Goal: Complete application form: Complete application form

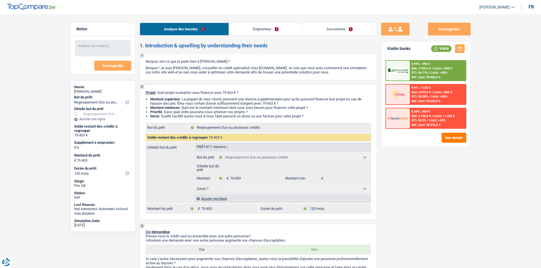
select select "refinancing"
select select "120"
select select "refinancing"
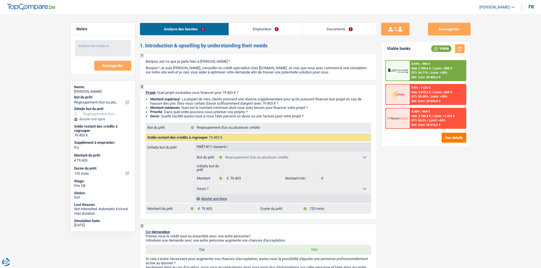
select select "120"
select select "privateEmployee"
select select "netSalary"
select select "mealVouchers"
select select "rents"
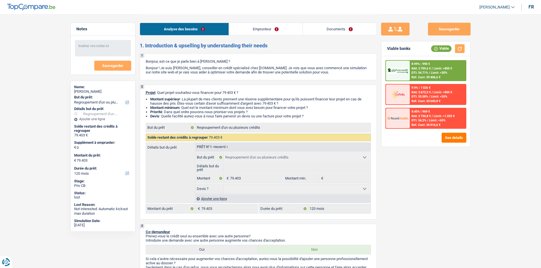
select select "carLoan"
select select "84"
select select "personalLoan"
select select "loanRepayment"
select select "120"
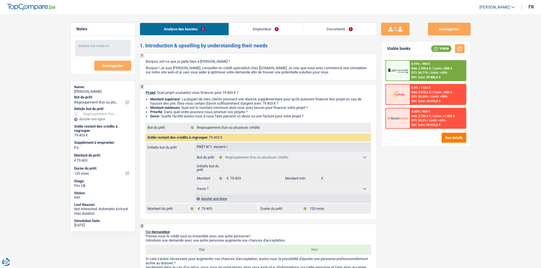
select select "cardOrCredit"
select select "refinancing"
select select "120"
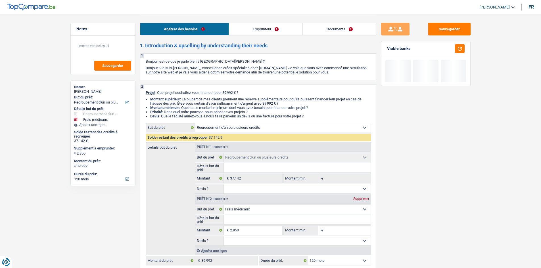
select select "refinancing"
select select "medical"
select select "120"
select select "refinancing"
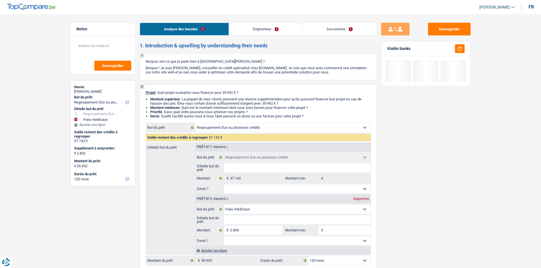
select select "refinancing"
select select "medical"
select select "120"
select select "mutuality"
select select "familyAllowances"
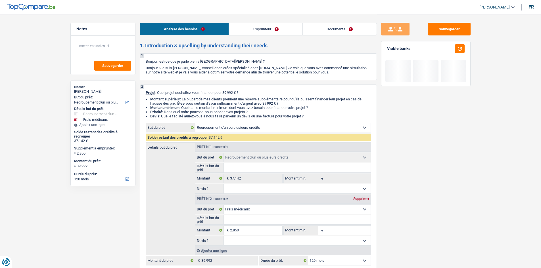
select select "mutualityIndemnity"
select select "rents"
select select "creditConsolidation"
select select "120"
select select "cardOrCredit"
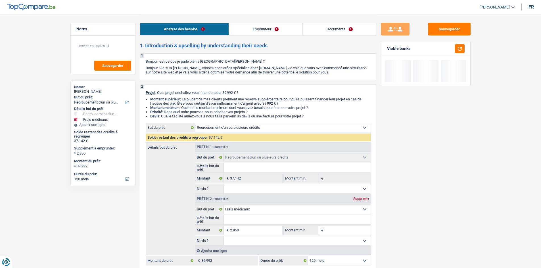
select select "cardOrCredit"
select select "refinancing"
select select "medical"
select select "120"
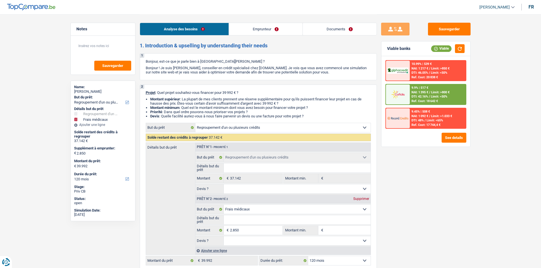
click at [333, 26] on link "Documents" at bounding box center [340, 29] width 74 height 12
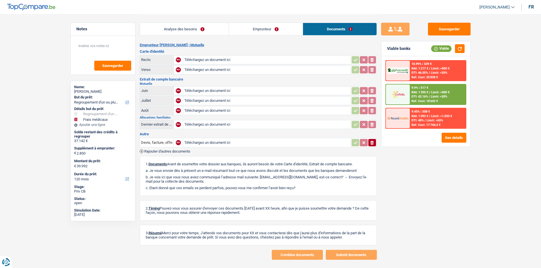
click at [45, 74] on main "Notes Sauvegarder Name: Virginie Lambert But du prêt: Confort maison: meubles, …" at bounding box center [270, 137] width 541 height 274
click at [45, 75] on main "Notes Sauvegarder Name: Virginie Lambert But du prêt: Confort maison: meubles, …" at bounding box center [270, 137] width 541 height 274
click at [200, 28] on link "Analyse des besoins" at bounding box center [184, 29] width 89 height 12
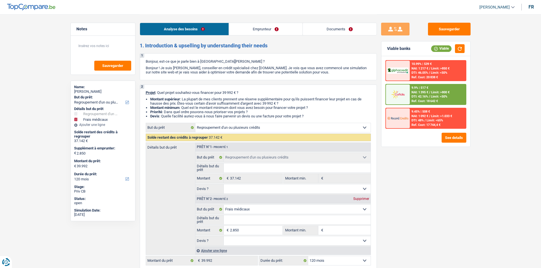
click at [424, 173] on div "Sauvegarder Viable banks Viable 10.99% | 539 € NAI: 1 217 € / Limit: >850 € DTI…" at bounding box center [426, 141] width 98 height 236
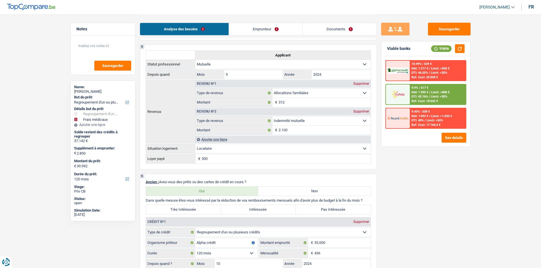
scroll to position [426, 0]
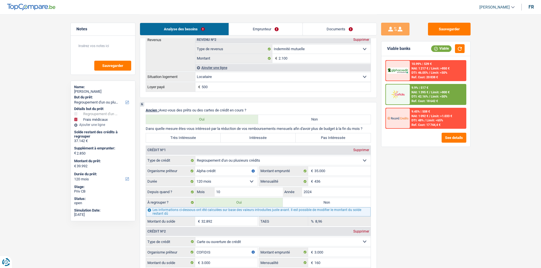
click at [187, 136] on label "Très Intéressée" at bounding box center [183, 137] width 75 height 9
click at [187, 136] on input "Très Intéressée" at bounding box center [183, 137] width 75 height 9
radio input "true"
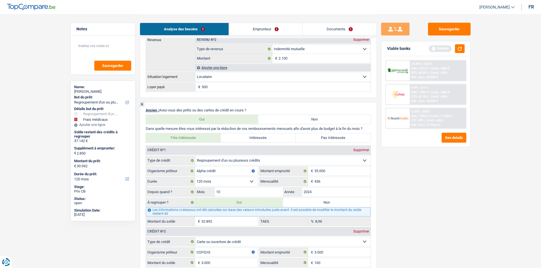
click at [442, 174] on div "Sauvegarder Viable banks Refresh 10.99% | 539 € NAI: 1 217 € / Limit: >850 € DT…" at bounding box center [426, 141] width 98 height 236
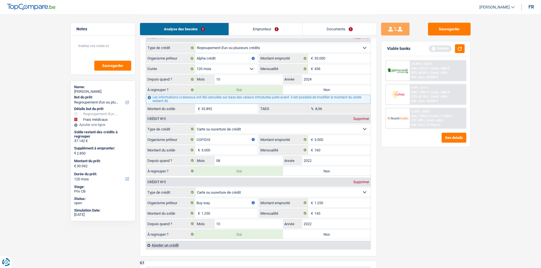
scroll to position [539, 0]
click at [324, 148] on input "160" at bounding box center [342, 149] width 56 height 9
type input "120"
click at [438, 175] on div "Sauvegarder Viable banks Refresh 10.99% | 539 € NAI: 1 217 € / Limit: >850 € DT…" at bounding box center [426, 141] width 98 height 236
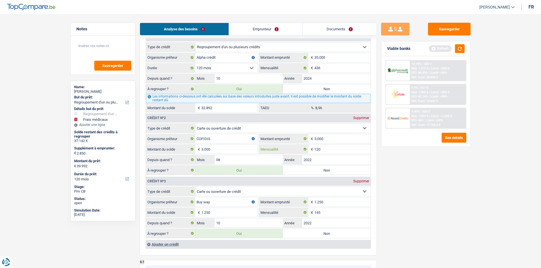
click at [323, 148] on input "120" at bounding box center [342, 149] width 56 height 9
click at [336, 213] on input "145" at bounding box center [342, 212] width 56 height 9
type input "50"
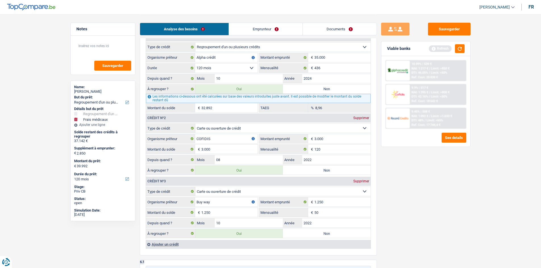
click at [403, 205] on div "Sauvegarder Viable banks Refresh 10.99% | 539 € NAI: 1 217 € / Limit: >850 € DT…" at bounding box center [426, 141] width 98 height 236
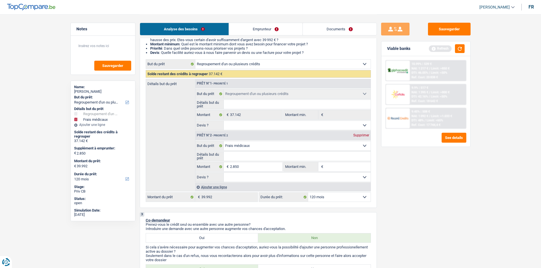
scroll to position [0, 0]
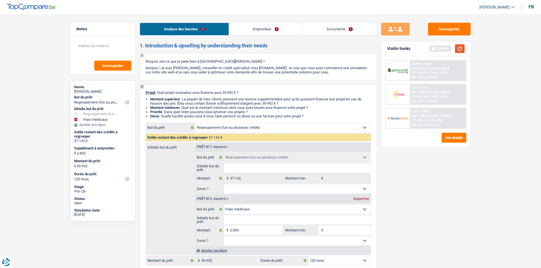
click at [460, 51] on button "button" at bounding box center [460, 48] width 10 height 9
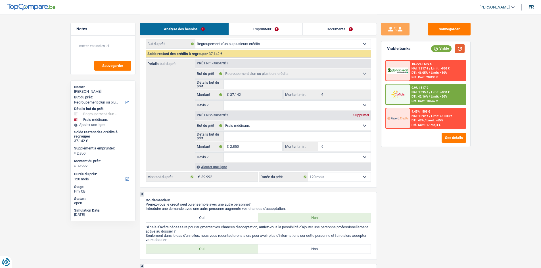
scroll to position [85, 0]
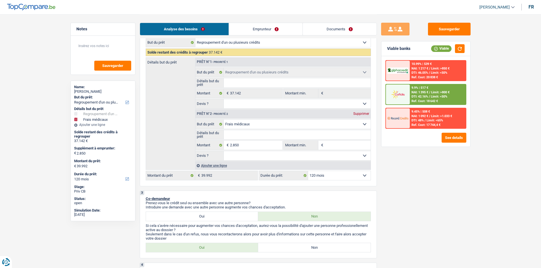
click at [421, 158] on div "Sauvegarder Viable banks Viable 10.99% | 539 € NAI: 1 217 € / Limit: >850 € DTI…" at bounding box center [426, 141] width 98 height 236
click at [403, 159] on div "Sauvegarder Viable banks Viable 10.99% | 539 € NAI: 1 217 € / Limit: >850 € DTI…" at bounding box center [426, 141] width 98 height 236
drag, startPoint x: 305, startPoint y: 154, endPoint x: 305, endPoint y: 158, distance: 3.8
click at [305, 154] on select "Oui Non Non répondu Sélectionner une option" at bounding box center [297, 155] width 147 height 9
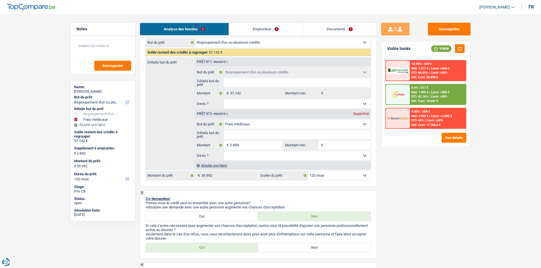
select select "false"
click at [224, 151] on select "Oui Non Non répondu Sélectionner une option" at bounding box center [297, 155] width 147 height 9
select select "false"
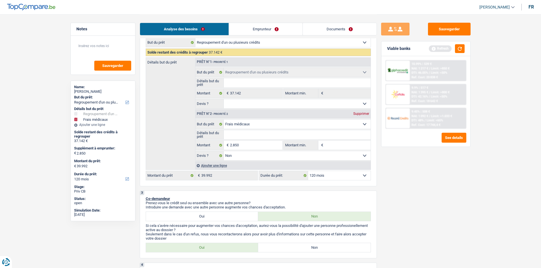
click at [293, 132] on input "Détails but du prêt" at bounding box center [297, 134] width 147 height 9
click at [283, 124] on select "Confort maison: meubles, textile, peinture, électroménager, outillage non-profe…" at bounding box center [297, 124] width 147 height 9
click at [472, 196] on div "Sauvegarder Viable banks Refresh 10.99% | 539 € NAI: 1 217 € / Limit: >850 € DT…" at bounding box center [426, 141] width 98 height 236
click at [433, 194] on div "Sauvegarder Viable banks Refresh 10.99% | 539 € NAI: 1 217 € / Limit: >850 € DT…" at bounding box center [426, 141] width 98 height 236
click at [244, 126] on select "Confort maison: meubles, textile, peinture, électroménager, outillage non-profe…" at bounding box center [297, 124] width 147 height 9
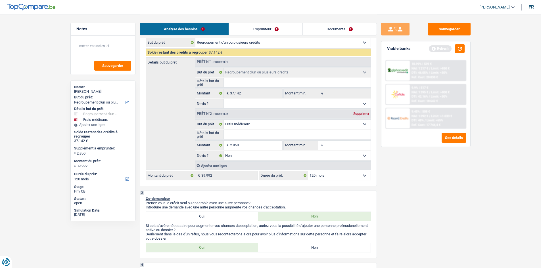
select select "household"
click at [224, 120] on select "Confort maison: meubles, textile, peinture, électroménager, outillage non-profe…" at bounding box center [297, 124] width 147 height 9
select select "household"
click at [256, 133] on input "Détails but du prêt" at bounding box center [297, 134] width 147 height 9
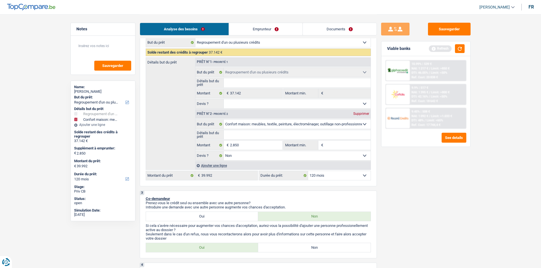
click at [279, 131] on input "Détails but du prêt" at bounding box center [297, 134] width 147 height 9
paste input "Ameublement + Sommier + Lit + Lave vaisselle + Lave linge + TV + Frigo"
type input "Ameublement + Sommier + Lit + Lave vaisselle + Lave linge + TV + Frigo"
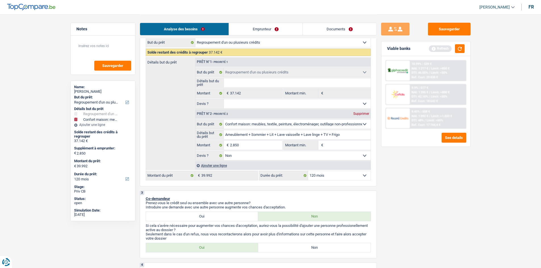
click at [464, 165] on div "Sauvegarder Viable banks Refresh 10.99% | 539 € NAI: 1 217 € / Limit: >850 € DT…" at bounding box center [426, 141] width 98 height 236
click at [269, 147] on input "2.850" at bounding box center [256, 145] width 52 height 9
click at [334, 145] on input "Montant min." at bounding box center [348, 145] width 46 height 9
paste input "2.850"
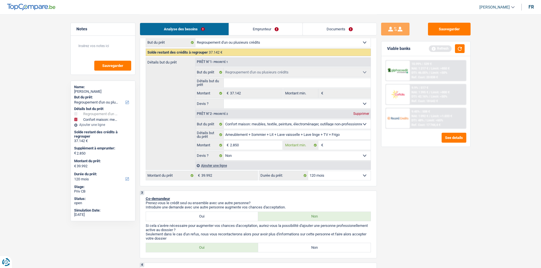
type input "2.850"
click at [422, 172] on div "Sauvegarder Viable banks Refresh 10.99% | 539 € NAI: 1 217 € / Limit: >850 € DT…" at bounding box center [426, 141] width 98 height 236
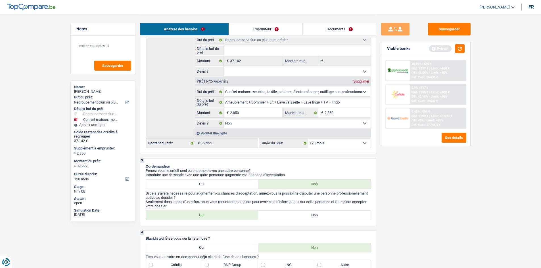
scroll to position [199, 0]
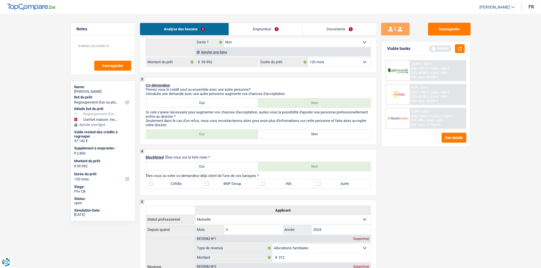
click at [340, 136] on label "Non" at bounding box center [314, 134] width 112 height 9
click at [340, 136] on input "Non" at bounding box center [314, 134] width 112 height 9
radio input "true"
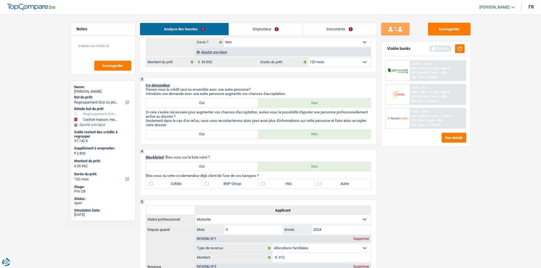
click at [436, 178] on div "Sauvegarder Viable banks Refresh 10.99% | 539 € NAI: 1 217 € / Limit: >850 € DT…" at bounding box center [426, 141] width 98 height 236
drag, startPoint x: 461, startPoint y: 48, endPoint x: 481, endPoint y: 82, distance: 39.4
click at [460, 48] on button "button" at bounding box center [460, 48] width 10 height 9
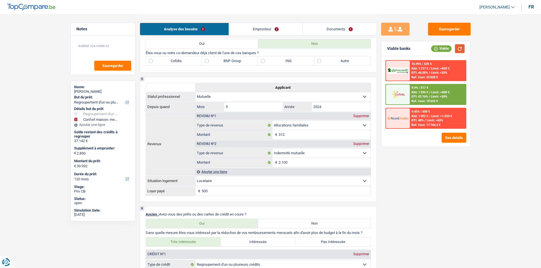
scroll to position [256, 0]
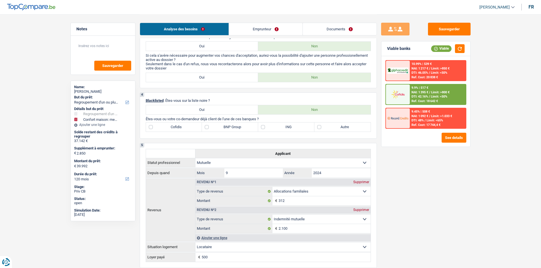
click at [180, 125] on label "Cofidis" at bounding box center [174, 127] width 56 height 9
click at [180, 125] on input "Cofidis" at bounding box center [174, 127] width 56 height 9
checkbox input "true"
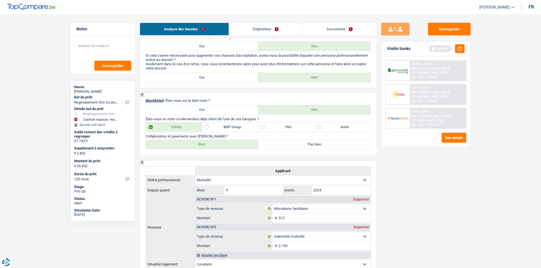
click at [217, 129] on label "BNP Group" at bounding box center [230, 127] width 56 height 9
click at [217, 129] on input "BNP Group" at bounding box center [230, 127] width 56 height 9
checkbox input "true"
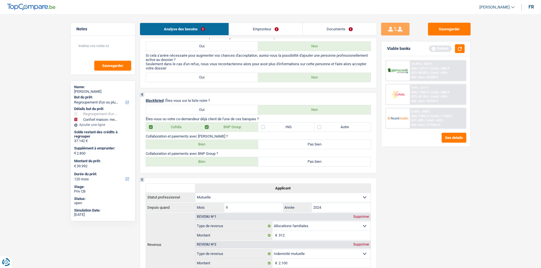
click at [210, 142] on label "Bien" at bounding box center [202, 144] width 112 height 9
click at [210, 142] on input "Bien" at bounding box center [202, 144] width 112 height 9
radio input "true"
click at [214, 161] on label "Bien" at bounding box center [202, 161] width 112 height 9
click at [214, 161] on input "Bien" at bounding box center [202, 161] width 112 height 9
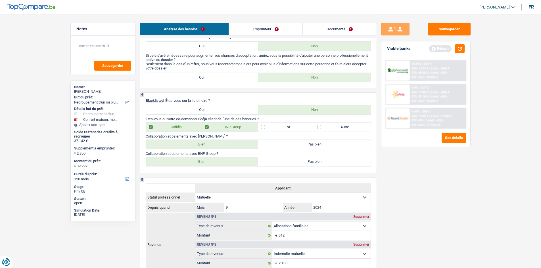
radio input "true"
click at [466, 173] on div "Sauvegarder Viable banks Refresh 10.99% | 539 € NAI: 1 217 € / Limit: >750 € DT…" at bounding box center [426, 141] width 98 height 236
click at [462, 49] on button "button" at bounding box center [460, 48] width 10 height 9
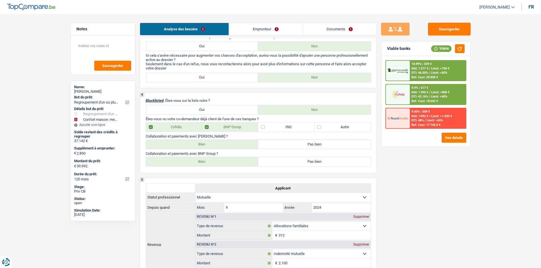
click at [466, 182] on div "Sauvegarder Viable banks Viable 10.99% | 539 € NAI: 1 217 € / Limit: >750 € DTI…" at bounding box center [426, 141] width 98 height 236
click at [298, 144] on label "Pas bien" at bounding box center [314, 144] width 112 height 9
click at [298, 144] on input "Pas bien" at bounding box center [314, 144] width 112 height 9
radio input "true"
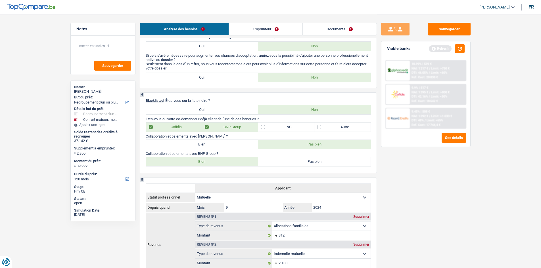
click at [450, 174] on div "Sauvegarder Viable banks Refresh 10.99% | 539 € NAI: 1 217 € / Limit: >750 € DT…" at bounding box center [426, 141] width 98 height 236
click at [458, 49] on button "button" at bounding box center [460, 48] width 10 height 9
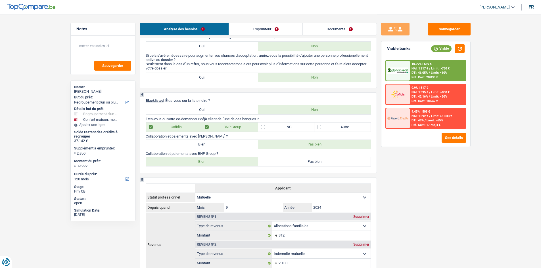
click at [452, 171] on div "Sauvegarder Viable banks Viable 10.99% | 539 € NAI: 1 217 € / Limit: >750 € DTI…" at bounding box center [426, 141] width 98 height 236
click at [360, 129] on label "Autre" at bounding box center [342, 127] width 56 height 9
click at [360, 129] on input "Autre" at bounding box center [342, 127] width 56 height 9
checkbox input "true"
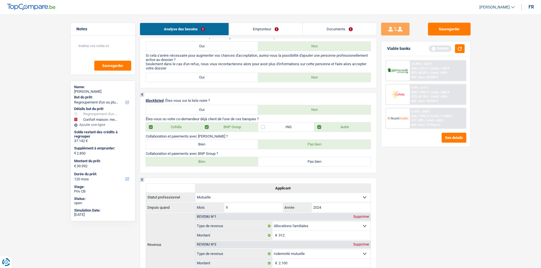
click at [427, 169] on div "Sauvegarder Viable banks Refresh 10.99% | 539 € NAI: 1 217 € / Limit: >750 € DT…" at bounding box center [426, 141] width 98 height 236
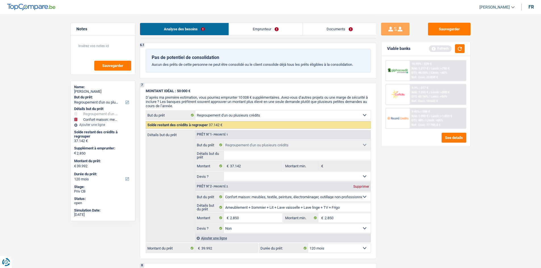
scroll to position [880, 0]
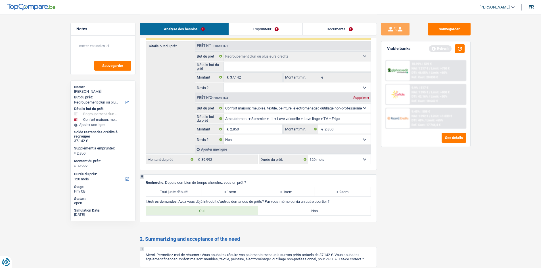
click at [181, 191] on label "Tout juste débuté" at bounding box center [174, 191] width 56 height 9
click at [181, 191] on input "Tout juste débuté" at bounding box center [174, 191] width 56 height 9
radio input "true"
click at [303, 210] on label "Non" at bounding box center [314, 210] width 112 height 9
click at [303, 210] on input "Non" at bounding box center [314, 210] width 112 height 9
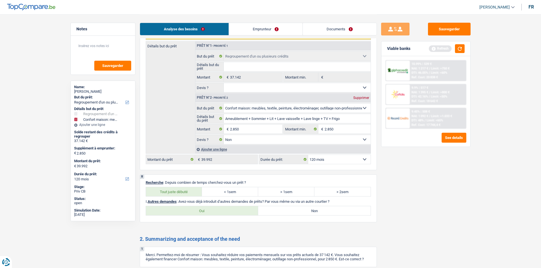
radio input "true"
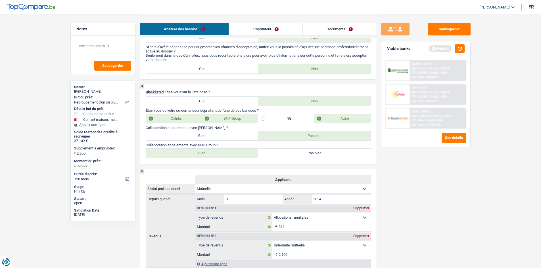
scroll to position [0, 0]
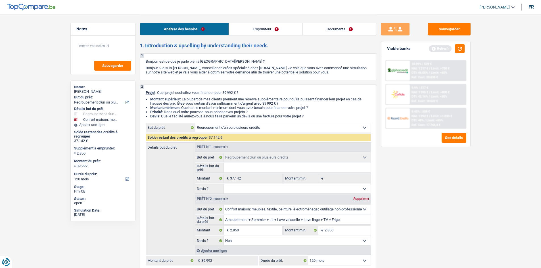
drag, startPoint x: 266, startPoint y: 28, endPoint x: 210, endPoint y: 49, distance: 59.3
click at [265, 27] on link "Emprunteur" at bounding box center [266, 29] width 74 height 12
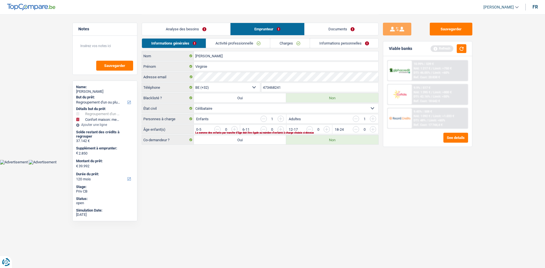
click at [324, 129] on input "button" at bounding box center [442, 130] width 236 height 9
click at [287, 163] on body "Vous avez le contrôle de vos données Nous utilisons des cookies, tout comme nos…" at bounding box center [272, 82] width 545 height 165
click at [236, 45] on link "Activité professionnelle" at bounding box center [238, 43] width 64 height 9
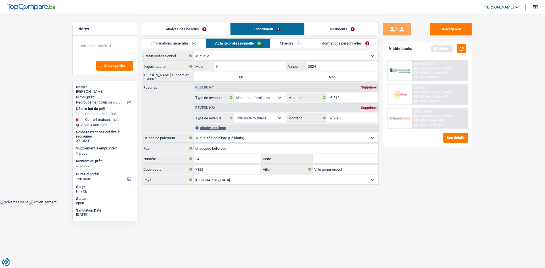
click at [309, 78] on label "Non" at bounding box center [332, 76] width 92 height 9
click at [309, 78] on input "Non" at bounding box center [332, 76] width 92 height 9
radio input "true"
click at [416, 154] on div "Sauvegarder Viable banks Refresh 10.99% | 539 € NAI: 1 217 € / Limit: >750 € DT…" at bounding box center [428, 141] width 98 height 236
click at [423, 165] on div "Sauvegarder Viable banks Refresh 10.99% | 539 € NAI: 1 217 € / Limit: >750 € DT…" at bounding box center [428, 141] width 98 height 236
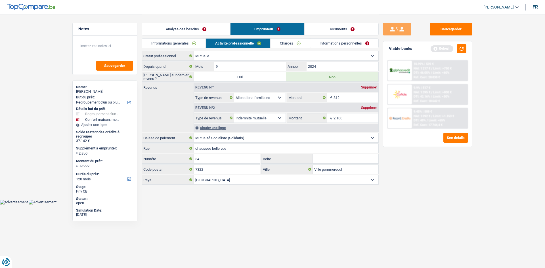
click at [289, 42] on link "Charges" at bounding box center [290, 43] width 39 height 9
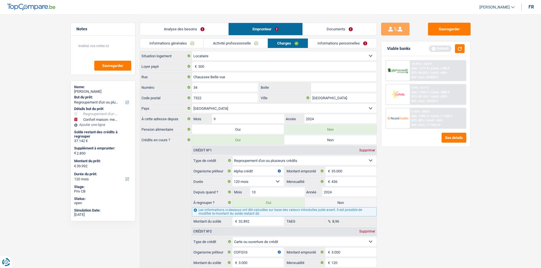
click at [351, 91] on input "Boite" at bounding box center [344, 87] width 66 height 9
click at [226, 76] on input "Chaussee Belle-vue" at bounding box center [284, 76] width 185 height 9
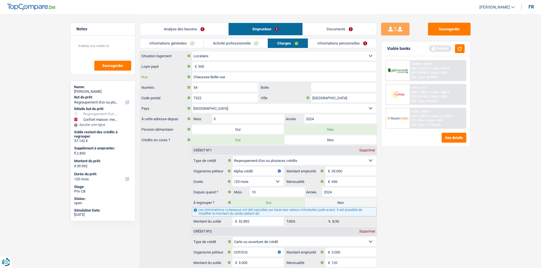
click at [226, 76] on input "Chaussee Belle-vue" at bounding box center [284, 76] width 185 height 9
type input "Rue des préaux"
click at [217, 87] on input "34" at bounding box center [225, 87] width 66 height 9
type input "70"
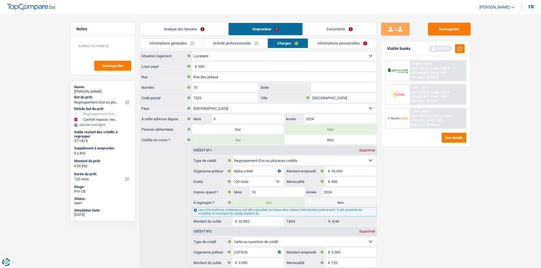
click at [324, 89] on input "Boite" at bounding box center [344, 87] width 66 height 9
click at [230, 97] on input "7322" at bounding box center [225, 97] width 66 height 9
click at [244, 99] on input "7971" at bounding box center [225, 97] width 66 height 9
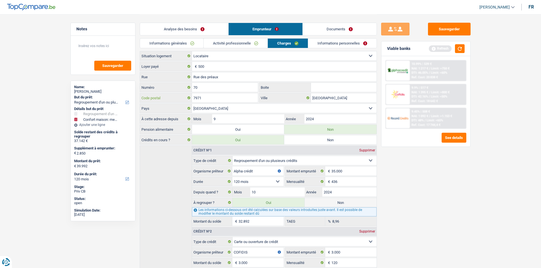
type input "7971"
click at [326, 98] on input "Bernissart" at bounding box center [344, 97] width 66 height 9
paste input "asècles"
type input "Basècles"
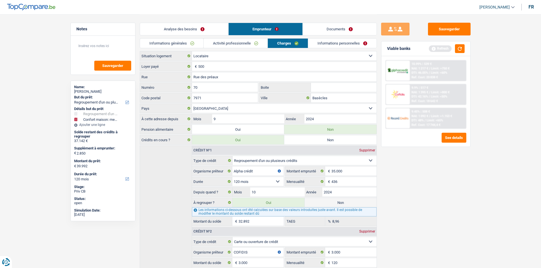
click at [329, 88] on input "Boite" at bounding box center [344, 87] width 66 height 9
type input "70"
click at [272, 120] on input "9" at bounding box center [248, 118] width 72 height 9
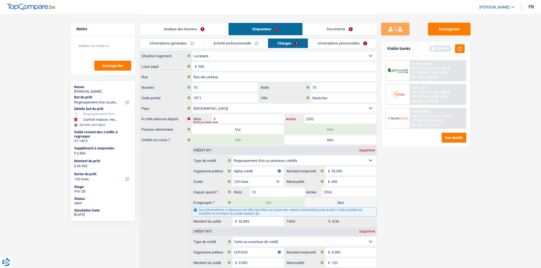
click at [336, 116] on input "2202" at bounding box center [340, 118] width 72 height 9
type input "2025"
click at [344, 41] on link "Informations personnelles" at bounding box center [342, 43] width 68 height 9
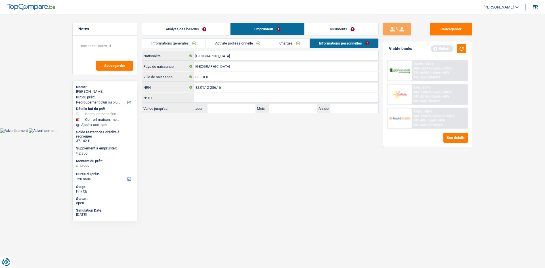
click at [291, 44] on link "Charges" at bounding box center [289, 43] width 39 height 9
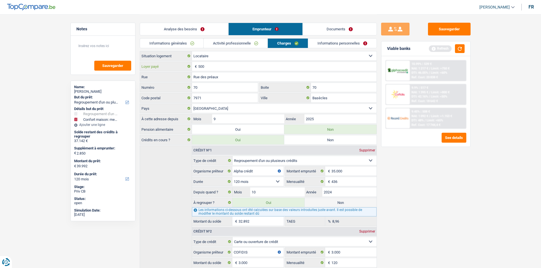
click at [217, 66] on input "500" at bounding box center [287, 66] width 178 height 9
click at [219, 58] on select "Locataire Propriétaire avec prêt hypothécaire Propriétaire sans prêt hypothécai…" at bounding box center [284, 55] width 185 height 9
select select "liveWithParents"
click at [192, 51] on select "Locataire Propriétaire avec prêt hypothécaire Propriétaire sans prêt hypothécai…" at bounding box center [284, 55] width 185 height 9
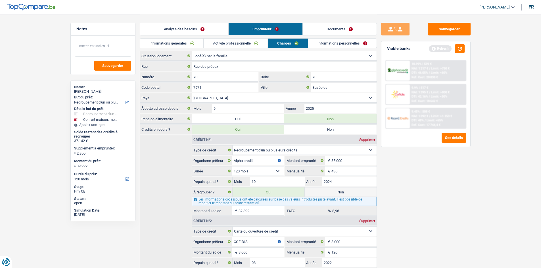
click at [118, 46] on textarea at bounding box center [103, 48] width 56 height 17
type textarea "Habite chez sa mère donc pas de loyer à payer"
click at [321, 41] on link "Informations personnelles" at bounding box center [342, 43] width 68 height 9
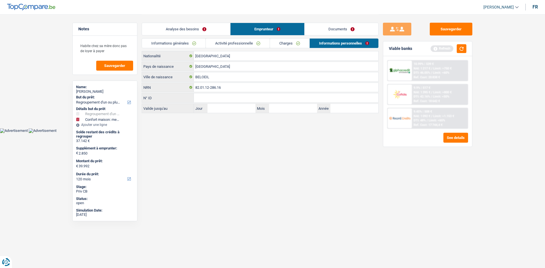
click at [210, 29] on link "Analyse des besoins" at bounding box center [186, 29] width 88 height 12
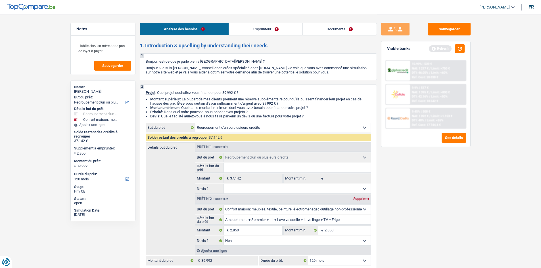
click at [466, 186] on div "Sauvegarder Viable banks Refresh 10.99% | 539 € NAI: 1 217 € / Limit: >750 € DT…" at bounding box center [426, 141] width 98 height 236
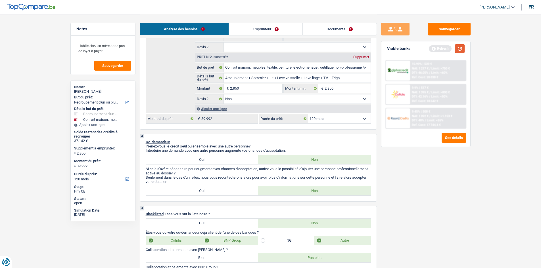
click at [462, 46] on button "button" at bounding box center [460, 48] width 10 height 9
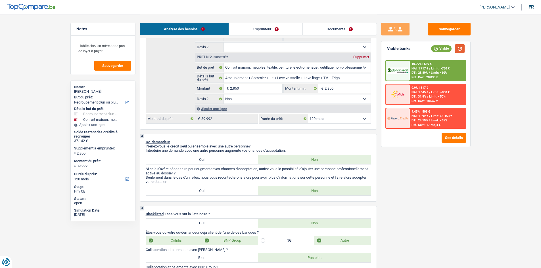
scroll to position [57, 0]
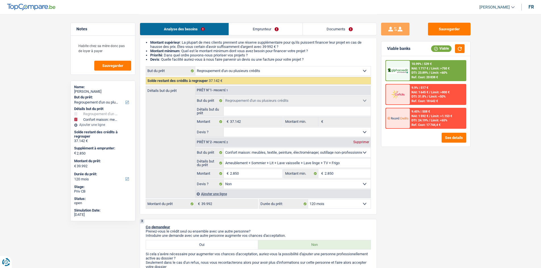
click at [355, 202] on select "12 mois 18 mois 24 mois 30 mois 36 mois 42 mois 48 mois 60 mois 72 mois 84 mois…" at bounding box center [339, 204] width 62 height 9
select select "84"
click at [308, 200] on select "12 mois 18 mois 24 mois 30 mois 36 mois 42 mois 48 mois 60 mois 72 mois 84 mois…" at bounding box center [339, 204] width 62 height 9
select select "84"
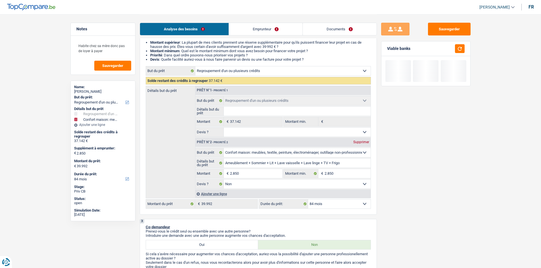
click at [395, 177] on div "Sauvegarder Viable banks" at bounding box center [426, 141] width 98 height 236
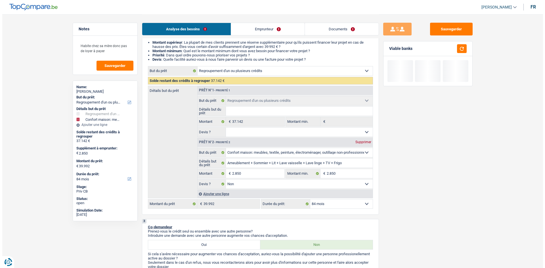
scroll to position [256, 0]
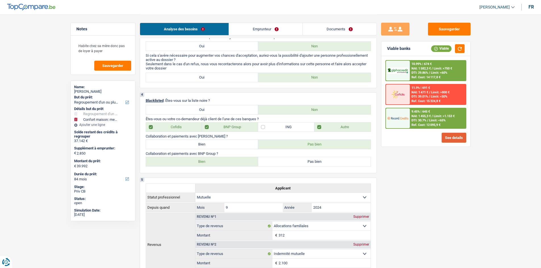
click at [461, 138] on button "See details" at bounding box center [453, 138] width 25 height 10
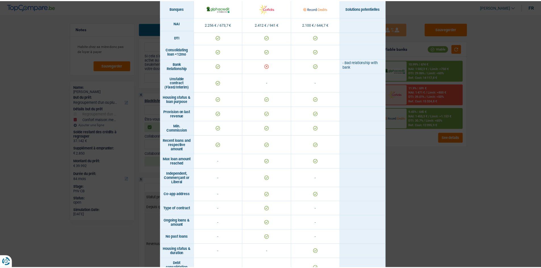
scroll to position [247, 0]
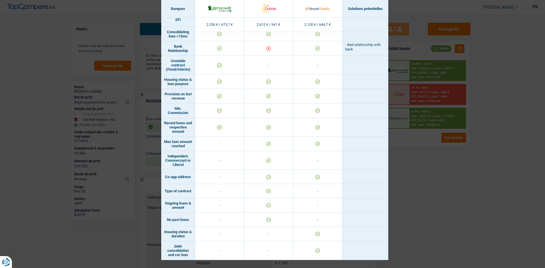
click at [449, 199] on div "Banks conditions × Banques Solutions potentielles Revenus / Charges 2.256 € / 6…" at bounding box center [272, 134] width 545 height 268
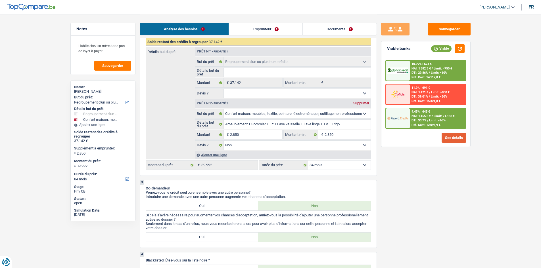
scroll to position [80, 0]
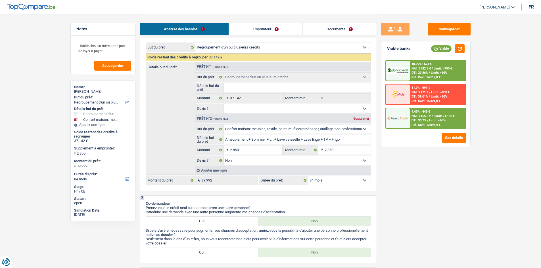
drag, startPoint x: 361, startPoint y: 181, endPoint x: 361, endPoint y: 187, distance: 6.0
click at [361, 181] on select "12 mois 18 mois 24 mois 30 mois 36 mois 42 mois 48 mois 60 mois 72 mois 84 mois…" at bounding box center [339, 180] width 62 height 9
select select "120"
click at [308, 176] on select "12 mois 18 mois 24 mois 30 mois 36 mois 42 mois 48 mois 60 mois 72 mois 84 mois…" at bounding box center [339, 180] width 62 height 9
select select "120"
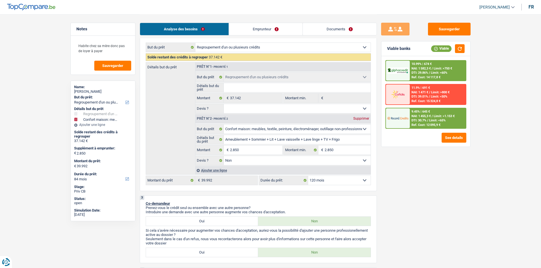
select select "120"
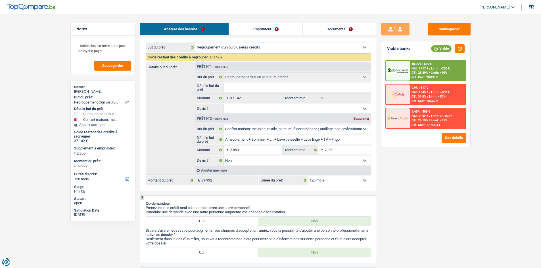
click at [440, 72] on span "Limit: <60%" at bounding box center [439, 73] width 16 height 4
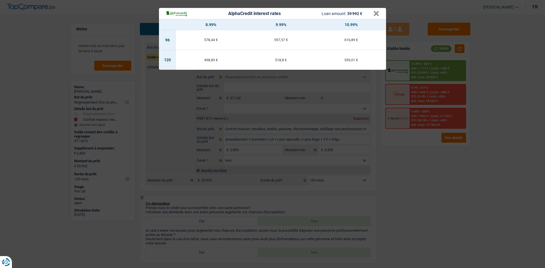
click at [438, 187] on div "AlphaCredit interest rates Loan amount: 39 992 € × 8.99% 9.99% 10.99% 96 578,44…" at bounding box center [272, 134] width 545 height 268
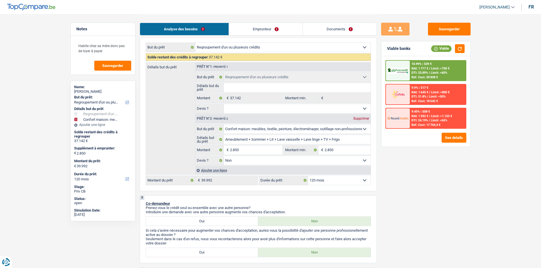
click at [350, 180] on select "12 mois 18 mois 24 mois 30 mois 36 mois 42 mois 48 mois 60 mois 72 mois 84 mois…" at bounding box center [339, 180] width 62 height 9
select select "84"
click at [308, 176] on select "12 mois 18 mois 24 mois 30 mois 36 mois 42 mois 48 mois 60 mois 72 mois 84 mois…" at bounding box center [339, 180] width 62 height 9
select select "84"
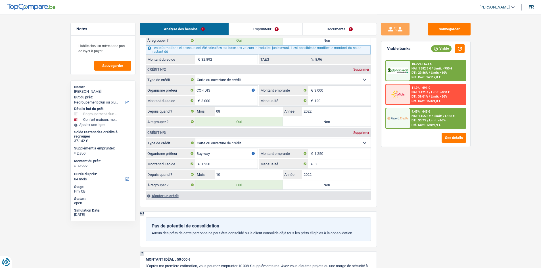
scroll to position [620, 0]
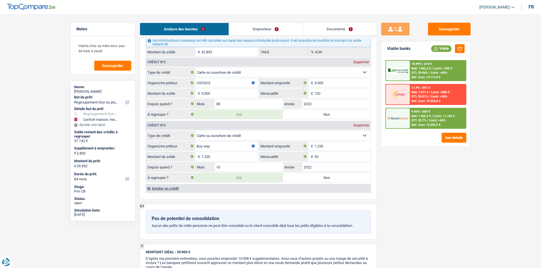
click at [424, 121] on span "DTI: 30.7%" at bounding box center [418, 121] width 15 height 4
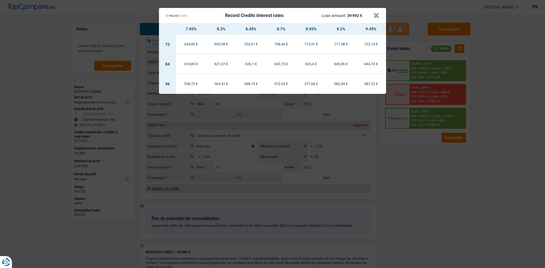
click at [423, 223] on Credits "Record Credits interest rates Loan amount: 39 992 € × 7.95% 8.2% 8.45% 8.7% 8.9…" at bounding box center [272, 134] width 545 height 268
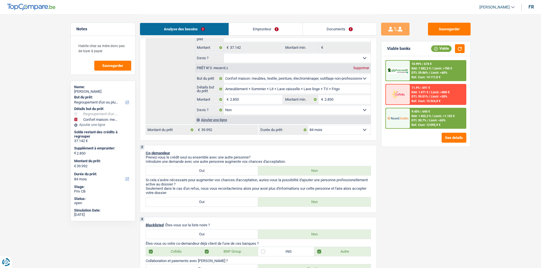
scroll to position [80, 0]
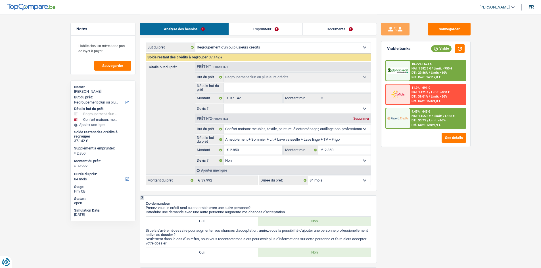
click at [353, 183] on select "12 mois 18 mois 24 mois 30 mois 36 mois 42 mois 48 mois 60 mois 72 mois 84 mois…" at bounding box center [339, 180] width 62 height 9
select select "120"
click at [308, 176] on select "12 mois 18 mois 24 mois 30 mois 36 mois 42 mois 48 mois 60 mois 72 mois 84 mois…" at bounding box center [339, 180] width 62 height 9
select select "120"
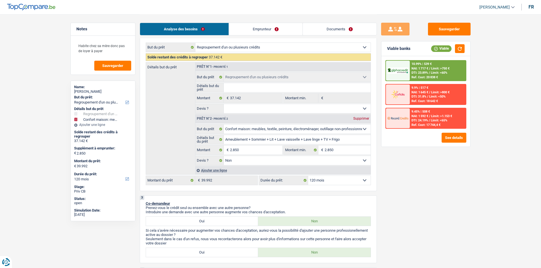
click at [436, 72] on span "Limit: <60%" at bounding box center [439, 73] width 16 height 4
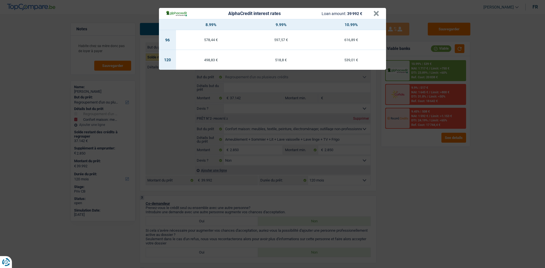
click at [432, 166] on div "AlphaCredit interest rates Loan amount: 39 992 € × 8.99% 9.99% 10.99% 96 578,44…" at bounding box center [272, 134] width 545 height 268
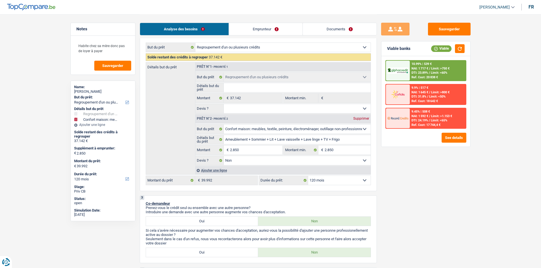
click at [308, 111] on select "Oui Non Non répondu Sélectionner une option" at bounding box center [297, 108] width 147 height 9
select select "yes"
click at [224, 104] on select "Oui Non Non répondu Sélectionner une option" at bounding box center [297, 108] width 147 height 9
select select "yes"
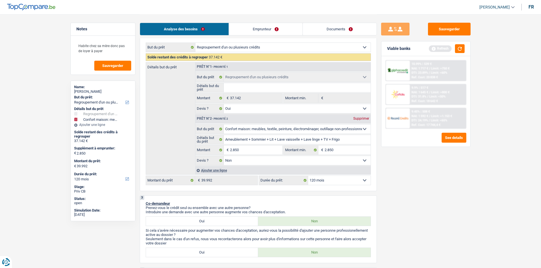
click at [296, 84] on input "Détails but du prêt" at bounding box center [297, 87] width 147 height 9
type input "R"
type input "Re"
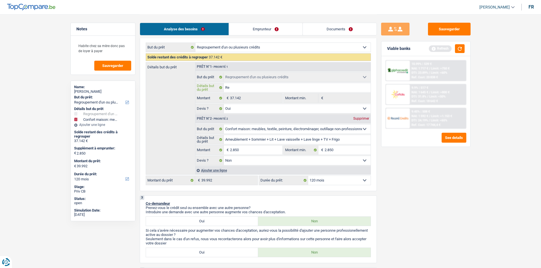
type input "Reg"
type input "Regr"
type input "Regro"
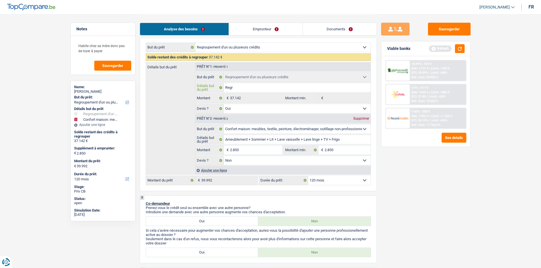
type input "Regro"
type input "Regrou"
type input "Regroup"
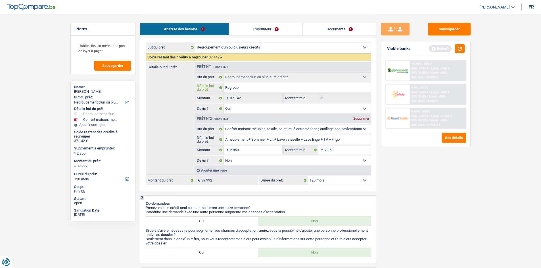
type input "Regroupe"
type input "Regroupem"
type input "Regroupeme"
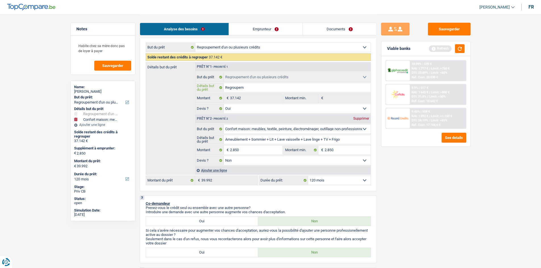
type input "Regroupeme"
type input "Regroupemen"
type input "Regroupement"
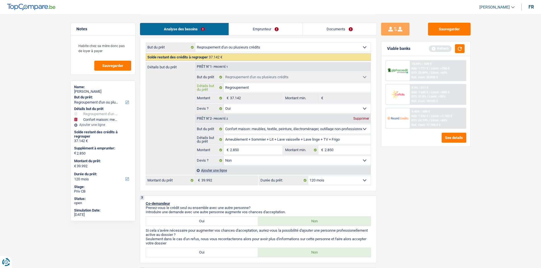
type input "Regroupement"
click at [389, 165] on div "Sauvegarder Viable banks Refresh 10.99% | 539 € NAI: 1 717 € / Limit: >750 € DT…" at bounding box center [426, 141] width 98 height 236
click at [459, 47] on button "button" at bounding box center [460, 48] width 10 height 9
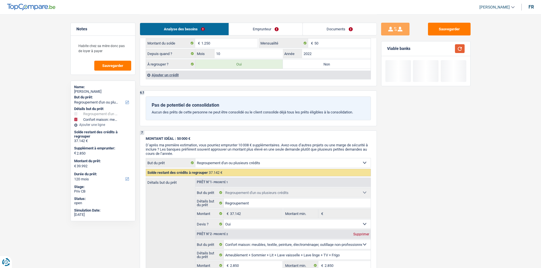
scroll to position [960, 0]
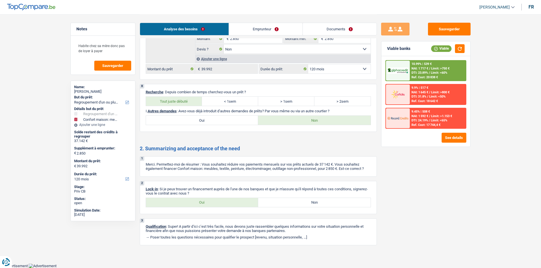
click at [221, 205] on label "Oui" at bounding box center [202, 202] width 112 height 9
click at [221, 205] on input "Oui" at bounding box center [202, 202] width 112 height 9
radio input "true"
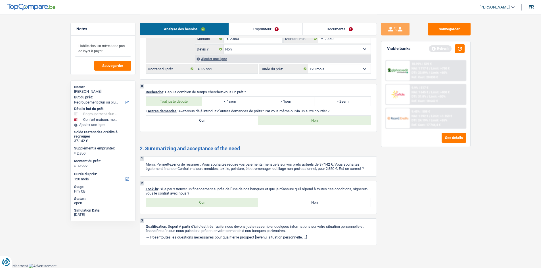
click at [112, 53] on textarea "Habite chez sa mère donc pas de loyer à payer" at bounding box center [103, 48] width 56 height 17
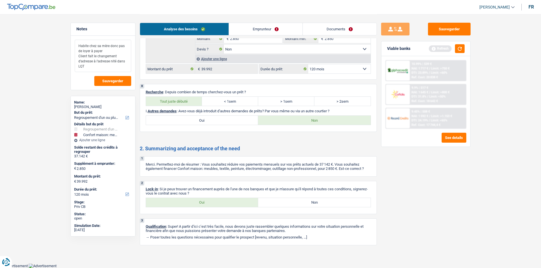
click at [113, 61] on textarea "Habite chez sa mère donc pas de loyer à payer Client fait le changement d'adres…" at bounding box center [103, 56] width 56 height 32
click at [101, 67] on textarea "Habite chez sa mère donc pas de loyer à payer Client fait le changement d'adres…" at bounding box center [103, 56] width 56 height 32
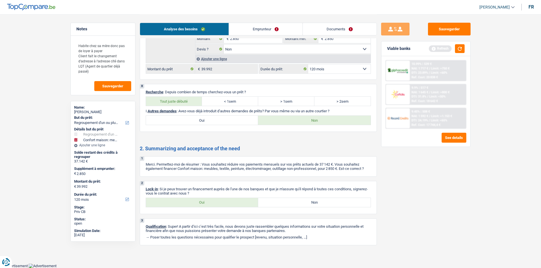
click at [454, 216] on div "Sauvegarder Viable banks Refresh 10.99% | 539 € NAI: 1 717 € / Limit: >750 € DT…" at bounding box center [426, 141] width 98 height 236
click at [456, 49] on button "button" at bounding box center [460, 48] width 10 height 9
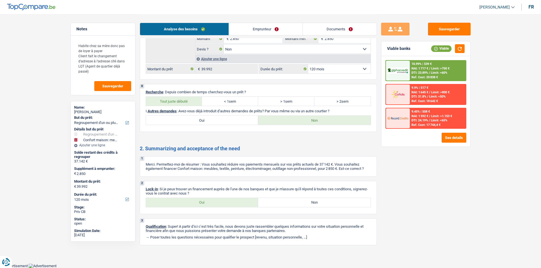
click at [471, 176] on div "Sauvegarder Viable banks Viable 10.99% | 539 € NAI: 1 717 € / Limit: >750 € DTI…" at bounding box center [426, 141] width 98 height 236
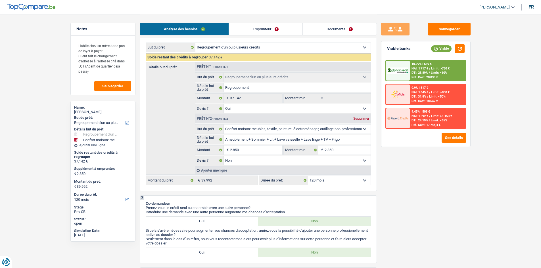
scroll to position [0, 0]
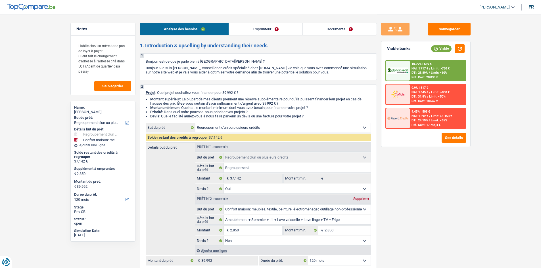
click at [413, 190] on div "Sauvegarder Viable banks Viable 10.99% | 539 € NAI: 1 717 € / Limit: >750 € DTI…" at bounding box center [426, 141] width 98 height 236
click at [271, 27] on link "Emprunteur" at bounding box center [266, 29] width 74 height 12
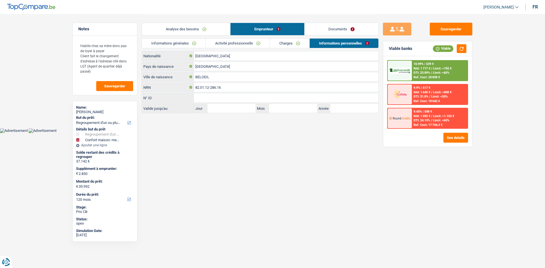
click at [183, 43] on link "Informations générales" at bounding box center [174, 43] width 64 height 9
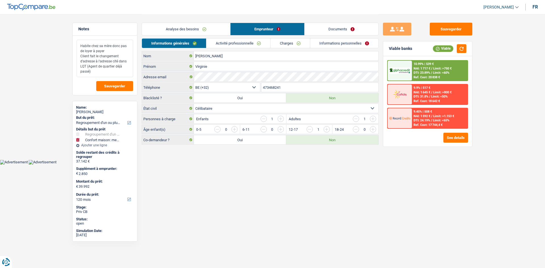
drag, startPoint x: 118, startPoint y: 68, endPoint x: 80, endPoint y: 55, distance: 40.7
click at [80, 55] on textarea "Habite chez sa mère donc pas de loyer à payer Client fait le changement d'adres…" at bounding box center [105, 58] width 56 height 37
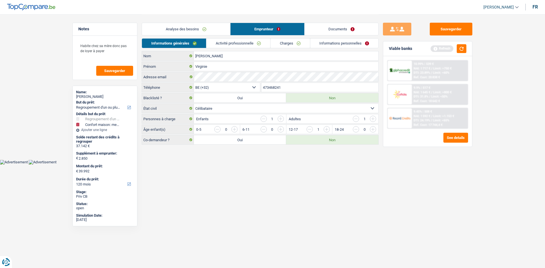
click at [238, 45] on link "Activité professionnelle" at bounding box center [238, 43] width 64 height 9
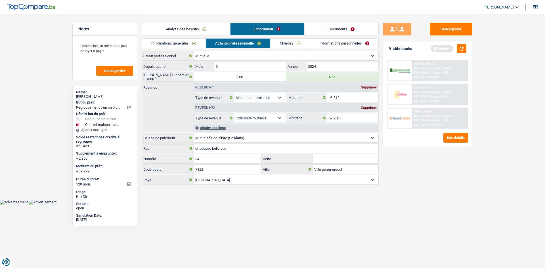
click at [491, 205] on html "Vous avez le contrôle de vos données Nous utilisons des cookies, tout comme nos…" at bounding box center [272, 102] width 545 height 205
click at [298, 39] on link "Charges" at bounding box center [290, 43] width 39 height 9
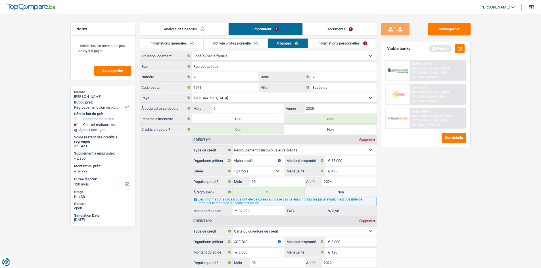
click at [346, 39] on link "Informations personnelles" at bounding box center [342, 43] width 68 height 9
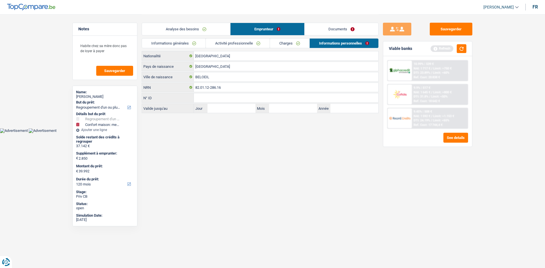
click at [178, 30] on link "Analyse des besoins" at bounding box center [186, 29] width 88 height 12
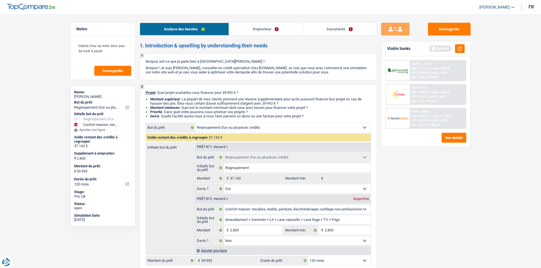
click at [158, 8] on header "Habib Tasan Se déconnecter fr" at bounding box center [270, 7] width 541 height 14
click at [459, 48] on button "button" at bounding box center [460, 48] width 10 height 9
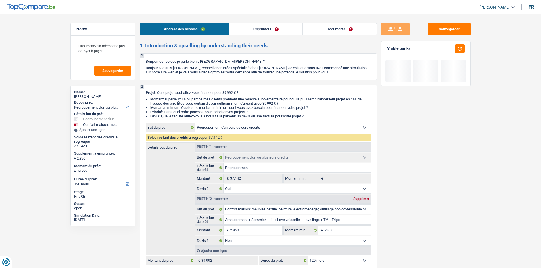
click at [265, 35] on div "Analyse des besoins Emprunteur Documents" at bounding box center [258, 26] width 237 height 24
click at [263, 30] on link "Emprunteur" at bounding box center [266, 29] width 74 height 12
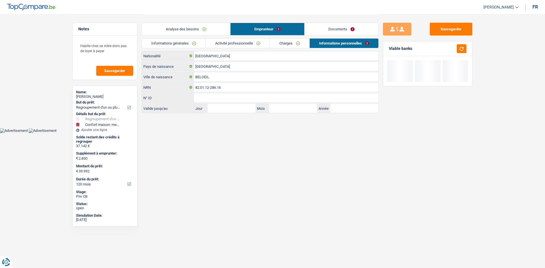
click at [286, 44] on link "Charges" at bounding box center [289, 43] width 39 height 9
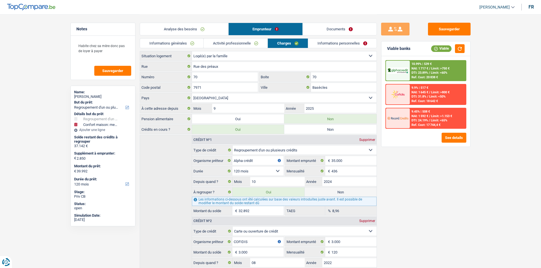
click at [336, 41] on link "Informations personnelles" at bounding box center [342, 43] width 68 height 9
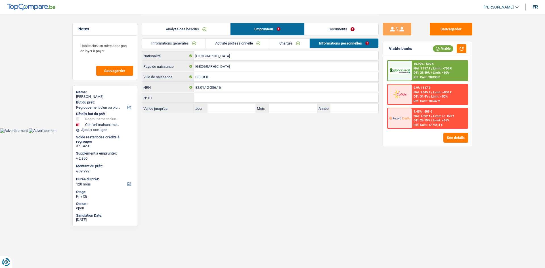
click at [340, 26] on link "Documents" at bounding box center [342, 29] width 74 height 12
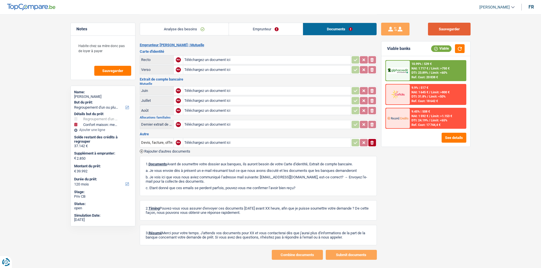
click at [442, 33] on button "Sauvegarder" at bounding box center [449, 29] width 43 height 13
drag, startPoint x: 113, startPoint y: 53, endPoint x: 77, endPoint y: 45, distance: 36.9
click at [77, 45] on textarea "Habite chez sa mère donc pas de loyer à payer" at bounding box center [103, 51] width 56 height 22
click at [37, 56] on main "Notes Habite chez sa mère donc pas de loyer à payer Sauvegarder Name: Virginie …" at bounding box center [270, 137] width 541 height 274
click at [106, 48] on textarea "Habite chez sa mère donc pas de loyer à payer" at bounding box center [103, 51] width 56 height 22
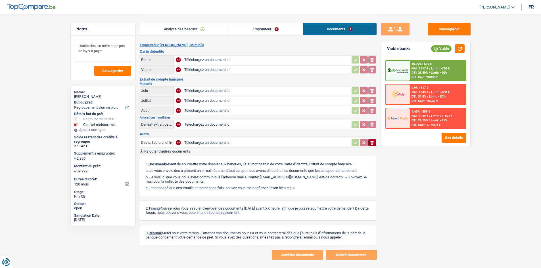
click at [107, 51] on textarea "Habite chez sa mère donc pas de loyer à payer" at bounding box center [103, 51] width 56 height 22
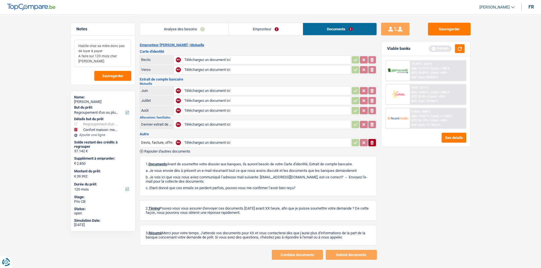
drag, startPoint x: 122, startPoint y: 59, endPoint x: 75, endPoint y: 43, distance: 49.8
click at [75, 43] on textarea "Habite chez sa mère donc pas de loyer à payer A faire sur 120 mois cher Fortis" at bounding box center [103, 53] width 56 height 27
type textarea "Habite chez sa mère donc pas de loyer à payer A faire sur 120 mois cher Fortis"
click at [118, 75] on span "Sauvegarder" at bounding box center [112, 76] width 21 height 4
click at [457, 49] on button "button" at bounding box center [460, 48] width 10 height 9
